Goal: Ask a question: Seek information or help from site administrators or community

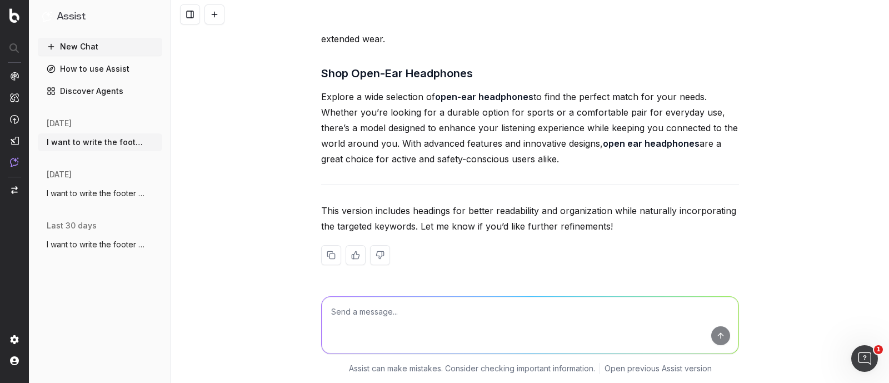
scroll to position [21434, 0]
click at [385, 312] on textarea at bounding box center [530, 325] width 417 height 57
type textarea "suggest more content"
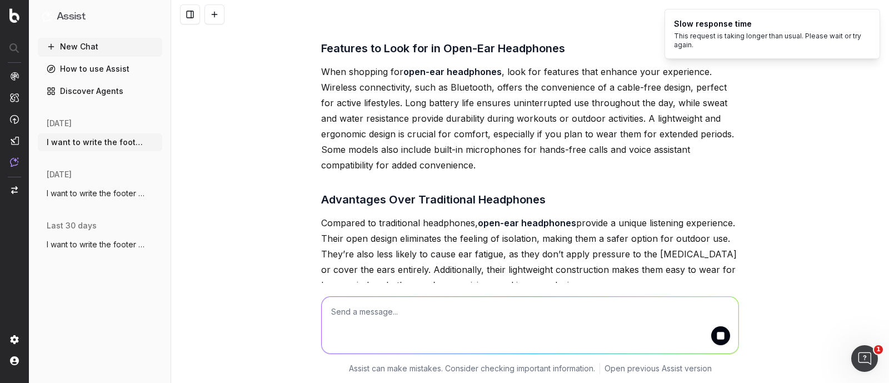
scroll to position [22097, 0]
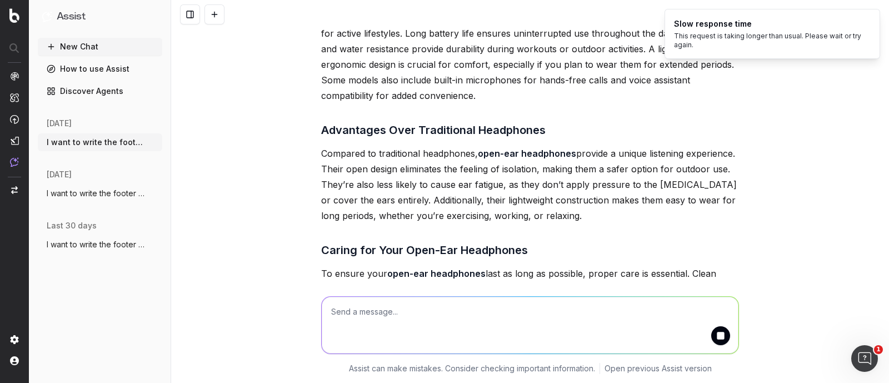
drag, startPoint x: 312, startPoint y: 48, endPoint x: 476, endPoint y: 138, distance: 187.3
copy div "How Open-Ear Headphones Work Unlike traditional headphones that use speakers to…"
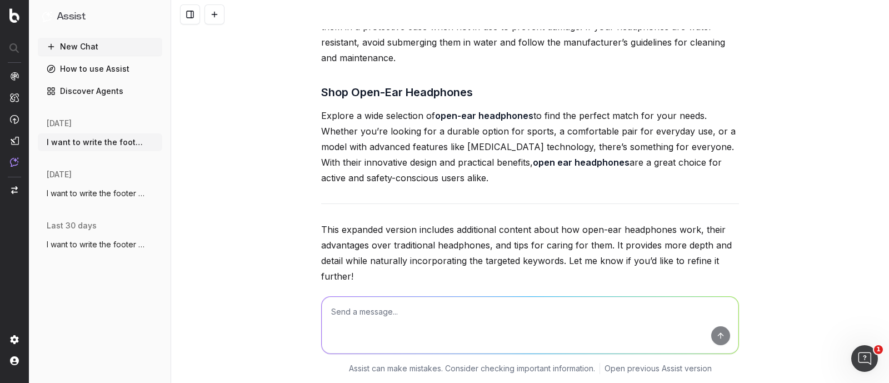
scroll to position [22444, 0]
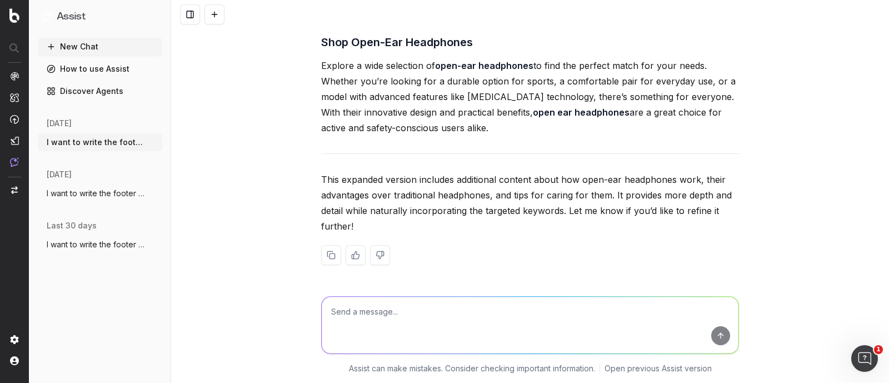
drag, startPoint x: 314, startPoint y: 129, endPoint x: 567, endPoint y: 212, distance: 266.3
copy div "Advantages Over Traditional Headphones Compared to traditional headphones, open…"
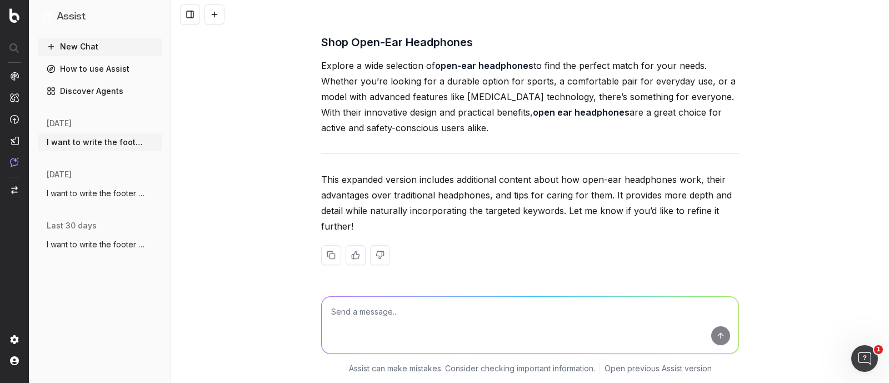
drag, startPoint x: 314, startPoint y: 59, endPoint x: 729, endPoint y: 252, distance: 457.9
copy div "Advantages Over Traditional Headphones Compared to traditional headphones, open…"
